Goal: Download file/media

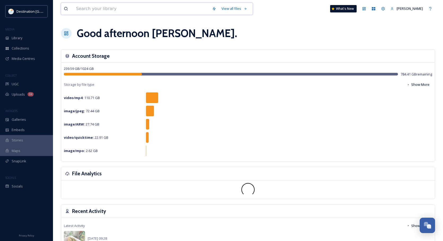
click at [112, 9] on input at bounding box center [141, 9] width 136 height 12
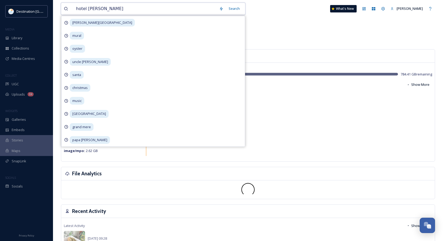
type input "hotel indigo"
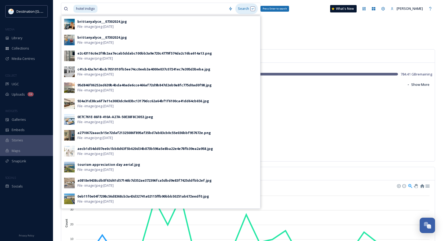
click at [240, 10] on div "Search Press Enter to search" at bounding box center [246, 8] width 23 height 10
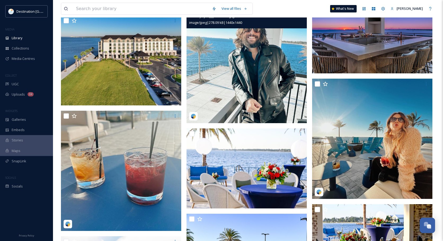
scroll to position [1245, 0]
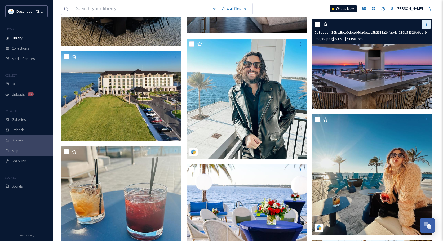
click at [427, 24] on icon at bounding box center [426, 24] width 4 height 4
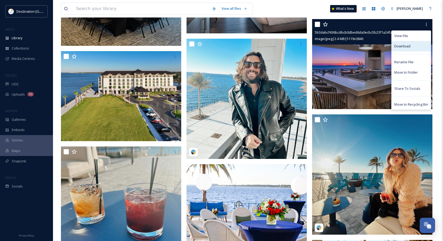
click at [409, 48] on span "Download" at bounding box center [402, 46] width 16 height 5
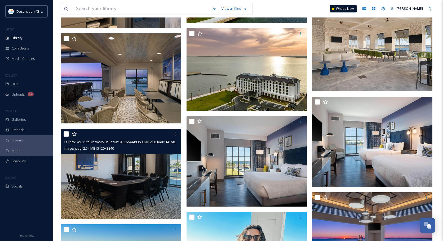
scroll to position [1060, 0]
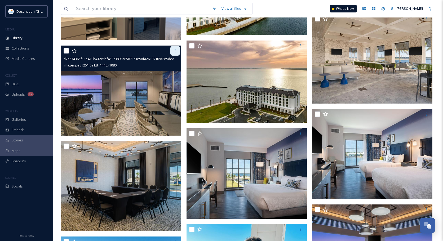
click at [176, 53] on icon at bounding box center [175, 51] width 4 height 4
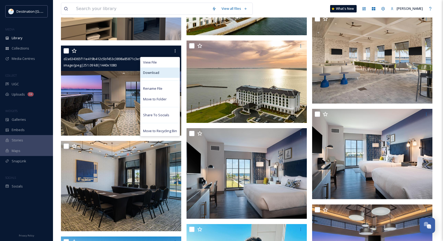
click at [170, 76] on div "Download" at bounding box center [159, 73] width 39 height 10
